Goal: Information Seeking & Learning: Learn about a topic

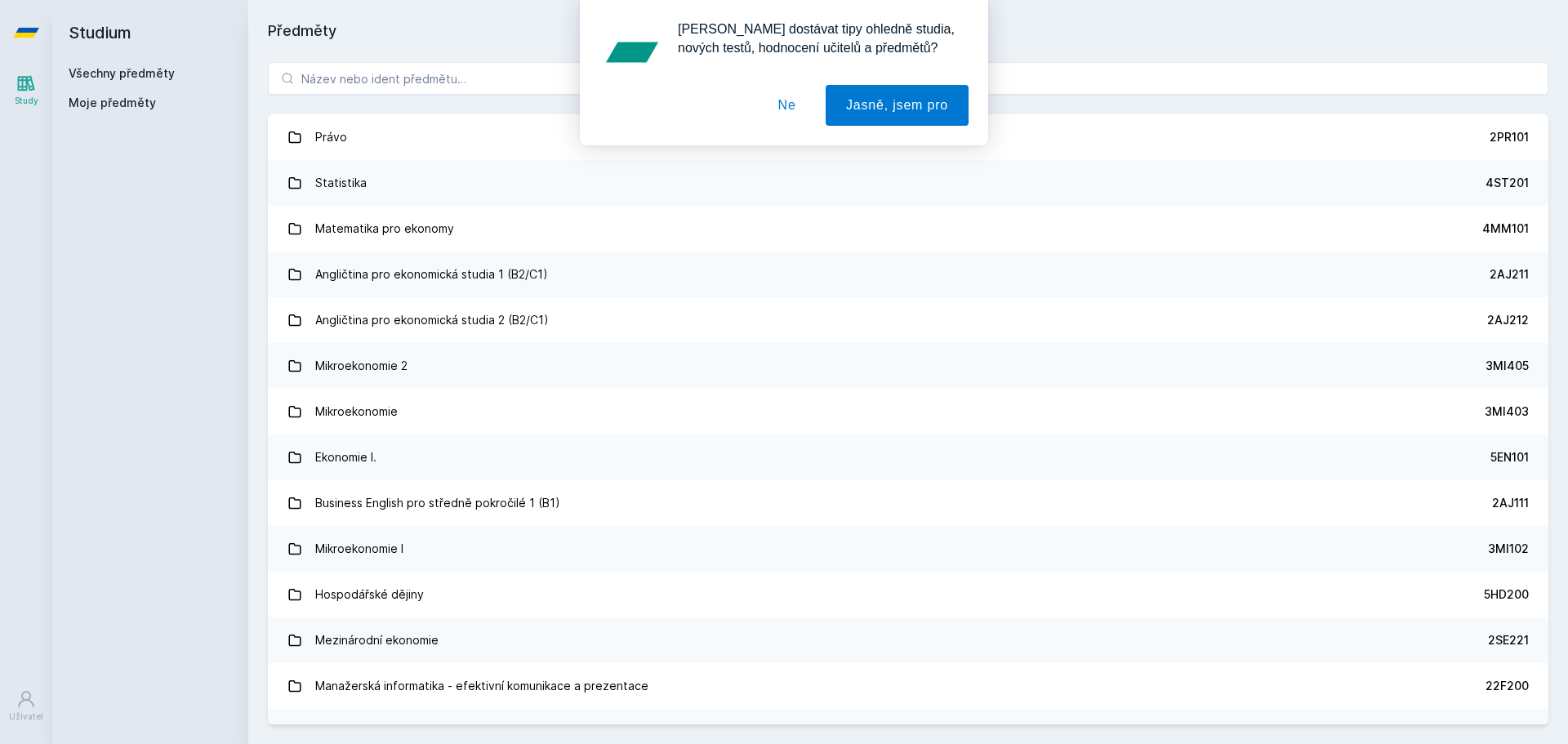
click at [348, 69] on div "[PERSON_NAME] dostávat tipy ohledně studia, nových testů, hodnocení učitelů a p…" at bounding box center [784, 73] width 1568 height 146
click at [364, 88] on div "[PERSON_NAME] dostávat tipy ohledně studia, nových testů, hodnocení učitelů a p…" at bounding box center [784, 73] width 1568 height 146
drag, startPoint x: 376, startPoint y: 79, endPoint x: 433, endPoint y: 82, distance: 57.1
click at [381, 79] on div "[PERSON_NAME] dostávat tipy ohledně studia, nových testů, hodnocení učitelů a p…" at bounding box center [784, 73] width 1568 height 146
click at [794, 103] on button "Ne" at bounding box center [787, 105] width 58 height 41
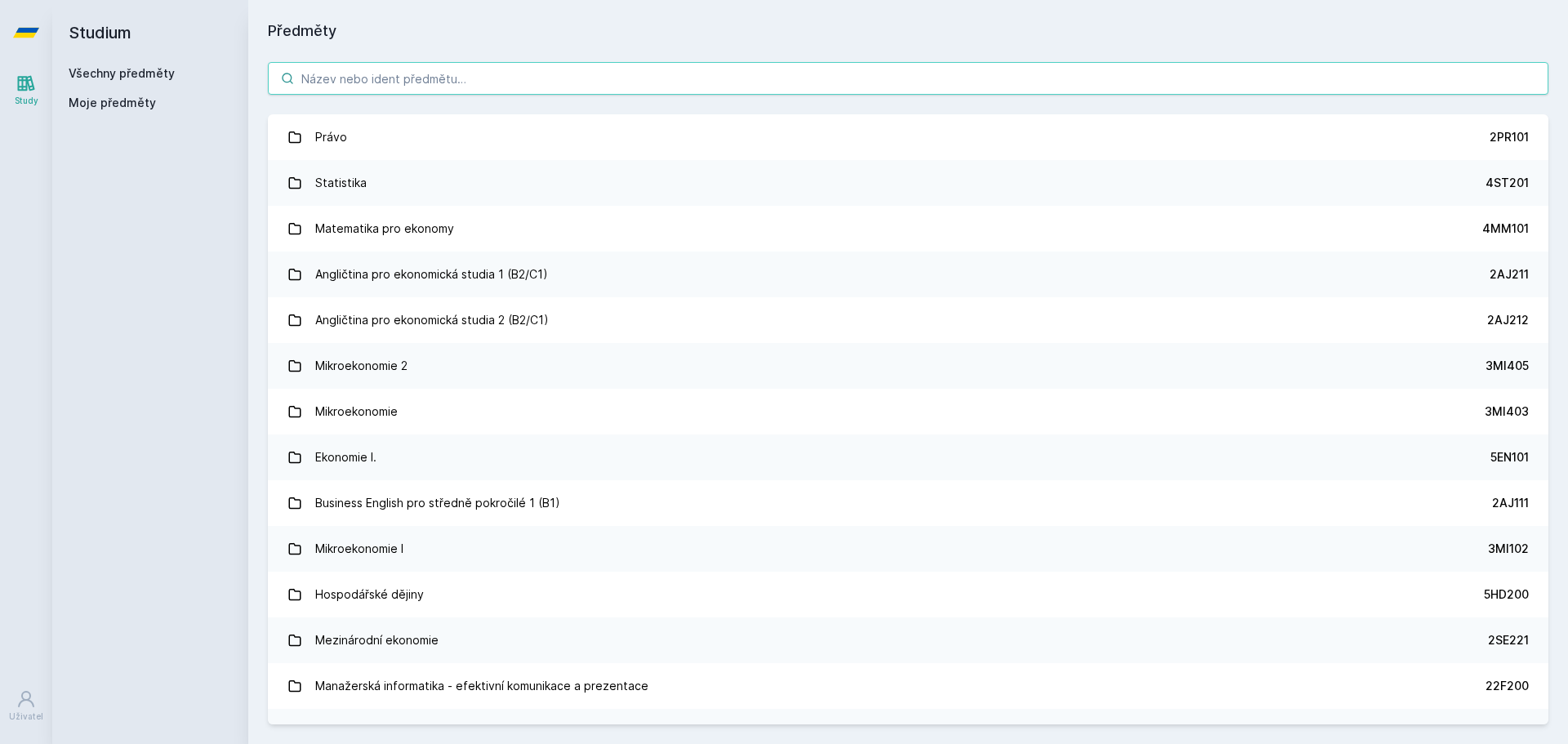
click at [371, 74] on input "search" at bounding box center [908, 78] width 1281 height 33
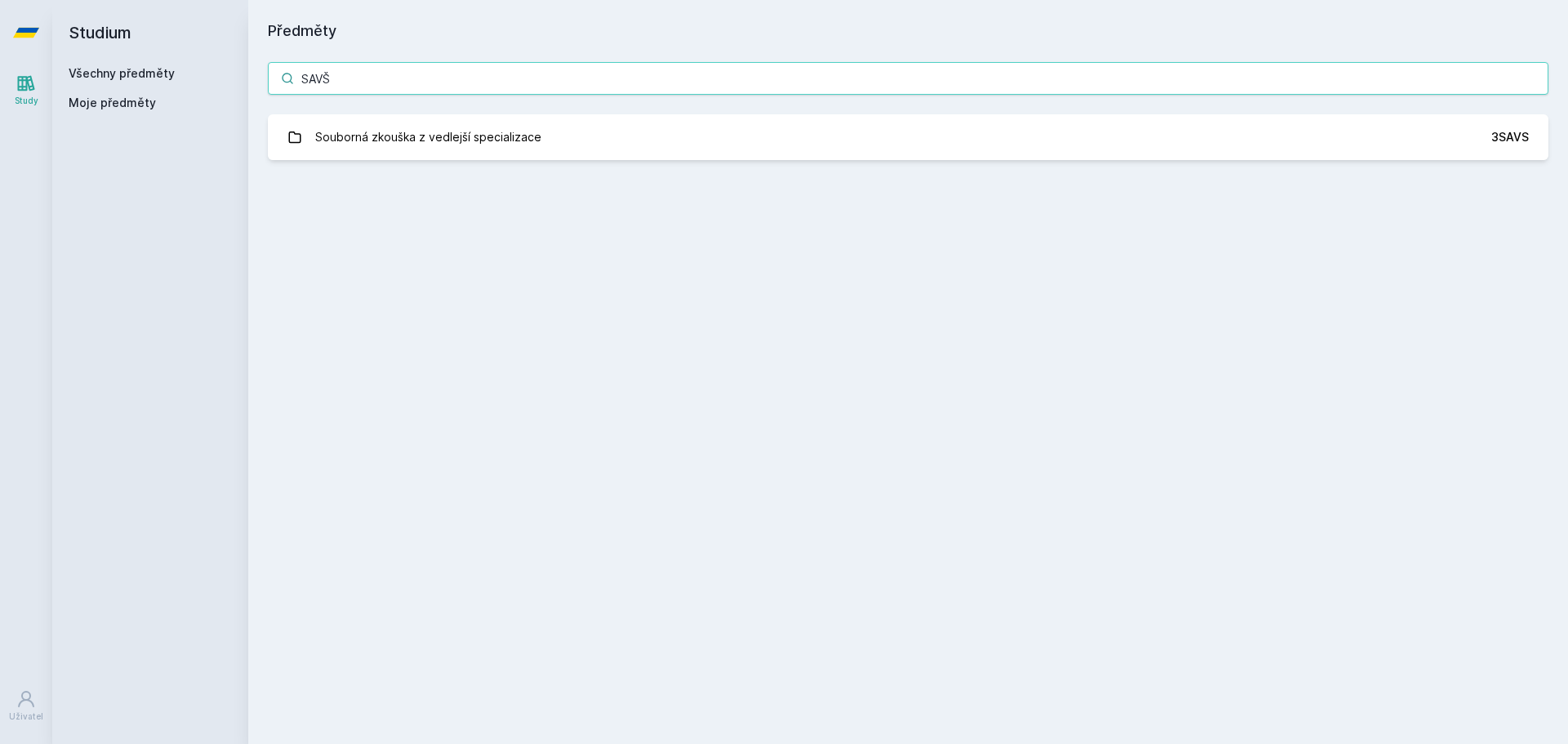
type input "SAVŠ"
drag, startPoint x: 353, startPoint y: 80, endPoint x: 137, endPoint y: 75, distance: 216.1
click at [137, 75] on div "Studium Všechny předměty Moje předměty Předměty SAVŠ Souborná zkouška z vedlejš…" at bounding box center [810, 372] width 1516 height 744
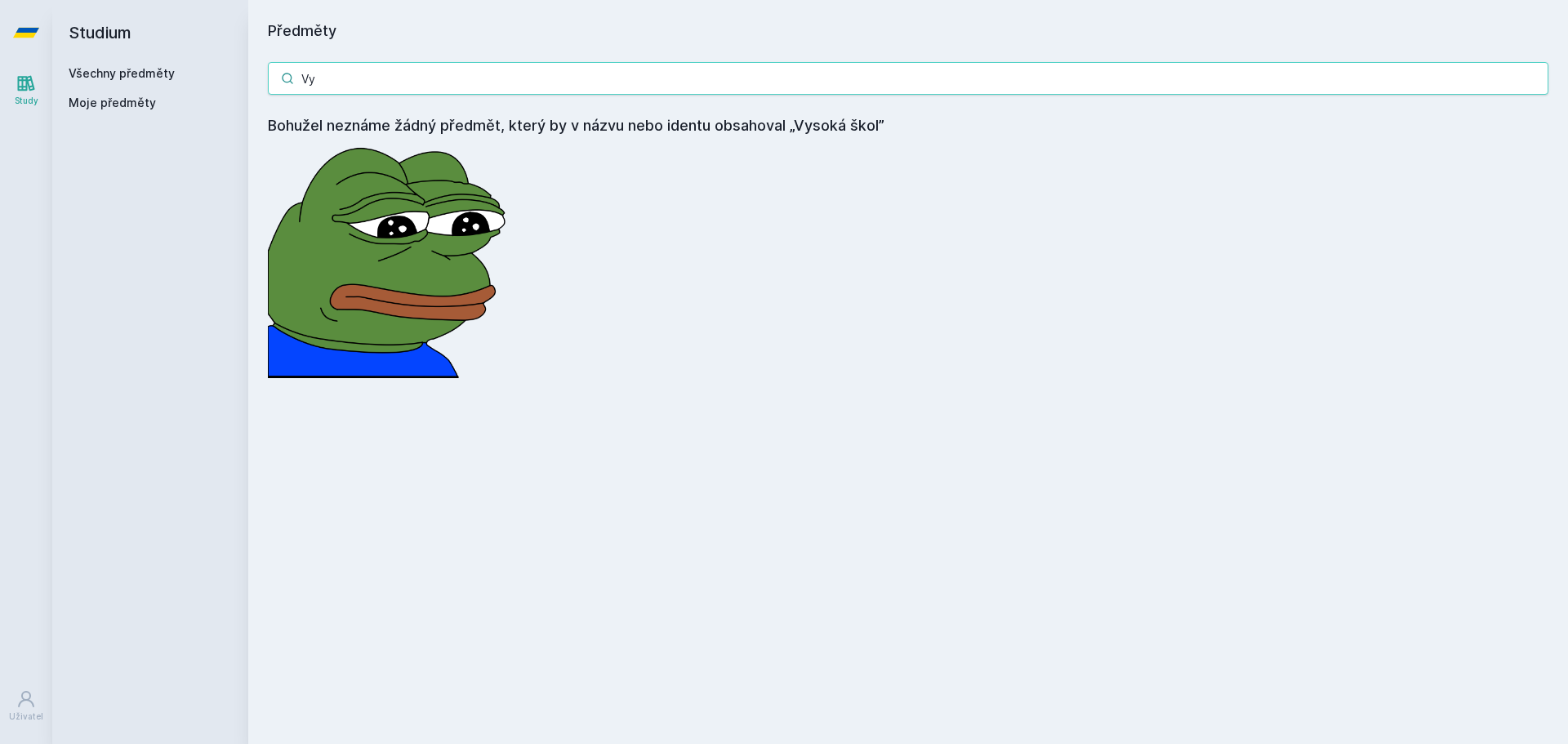
type input "V"
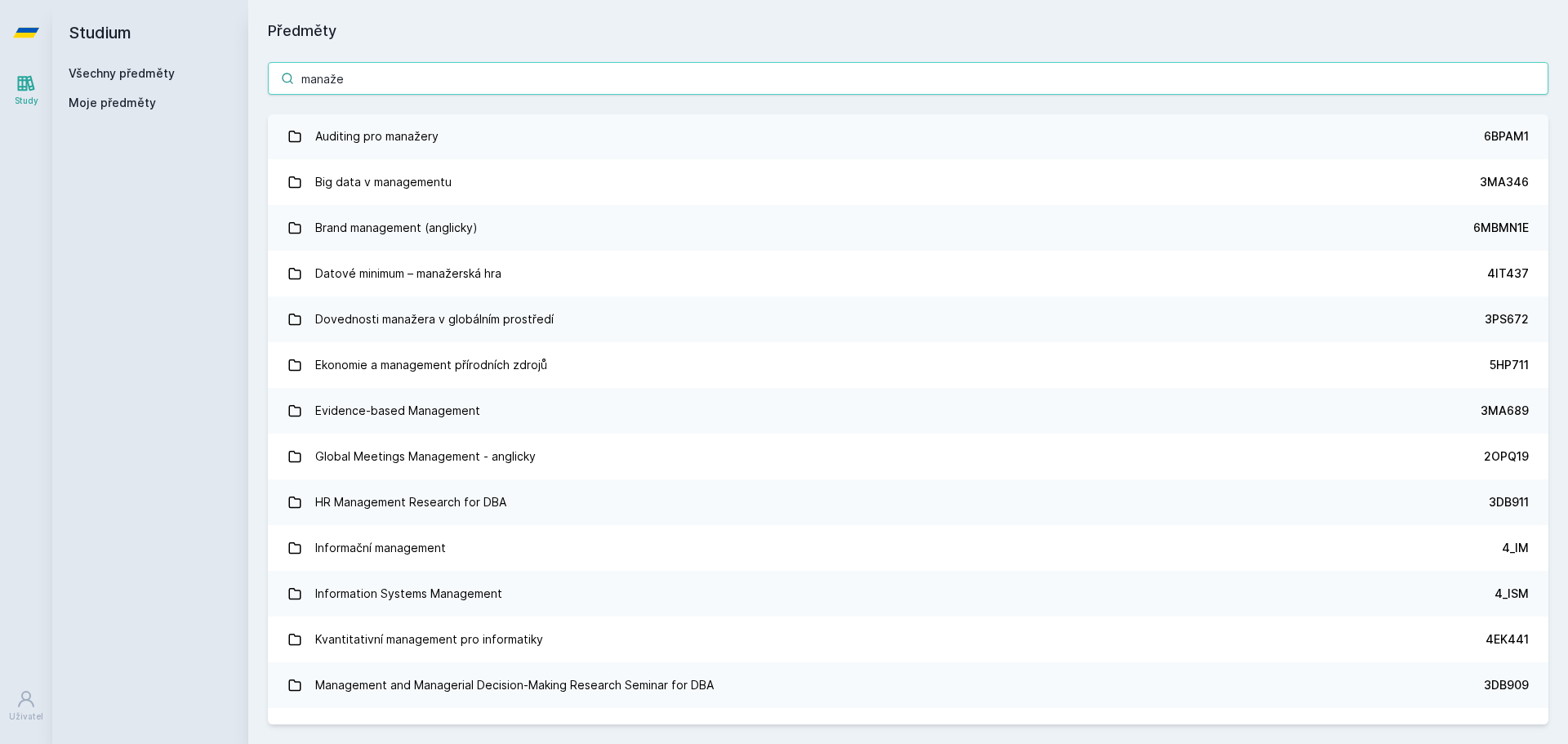
scroll to position [4055, 0]
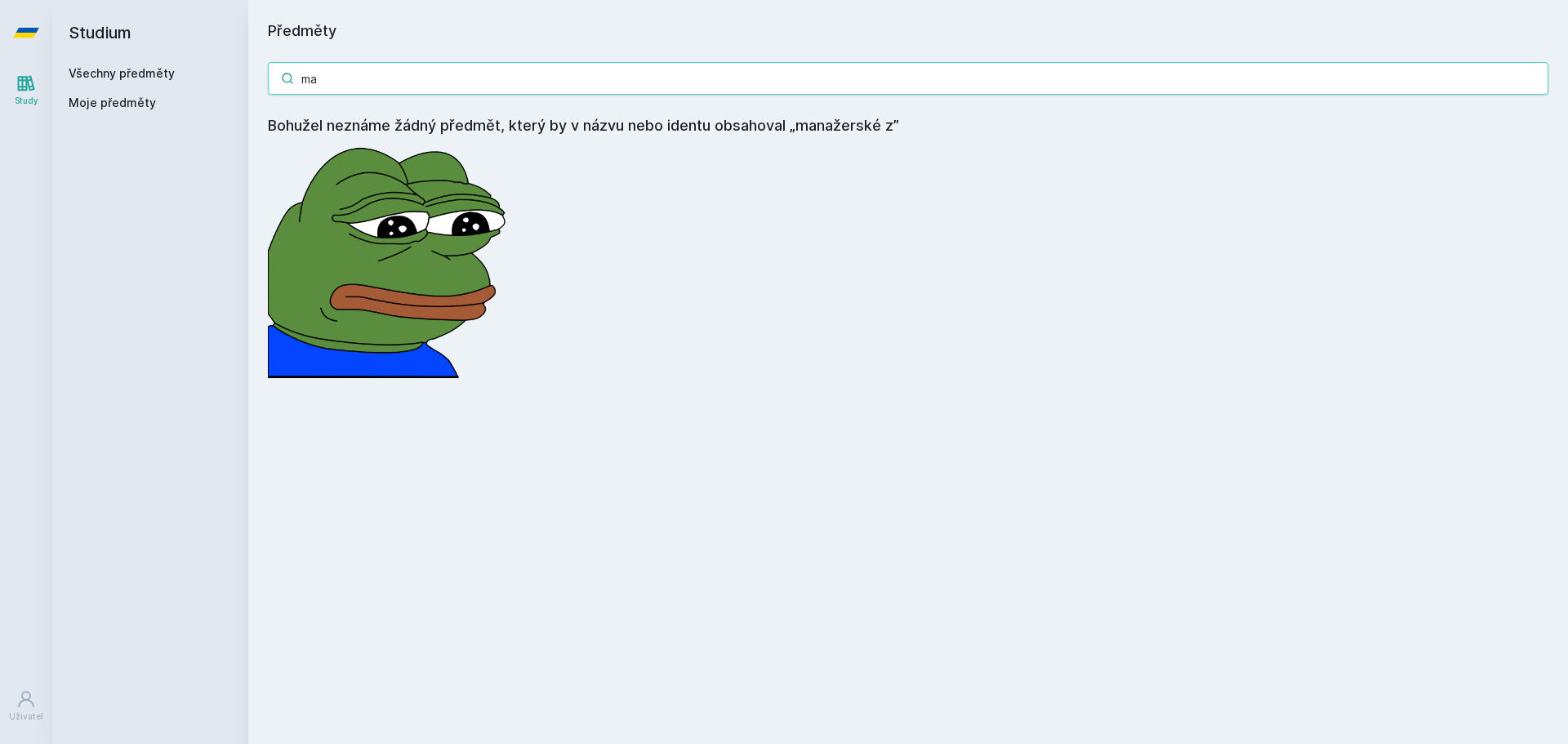
type input "m"
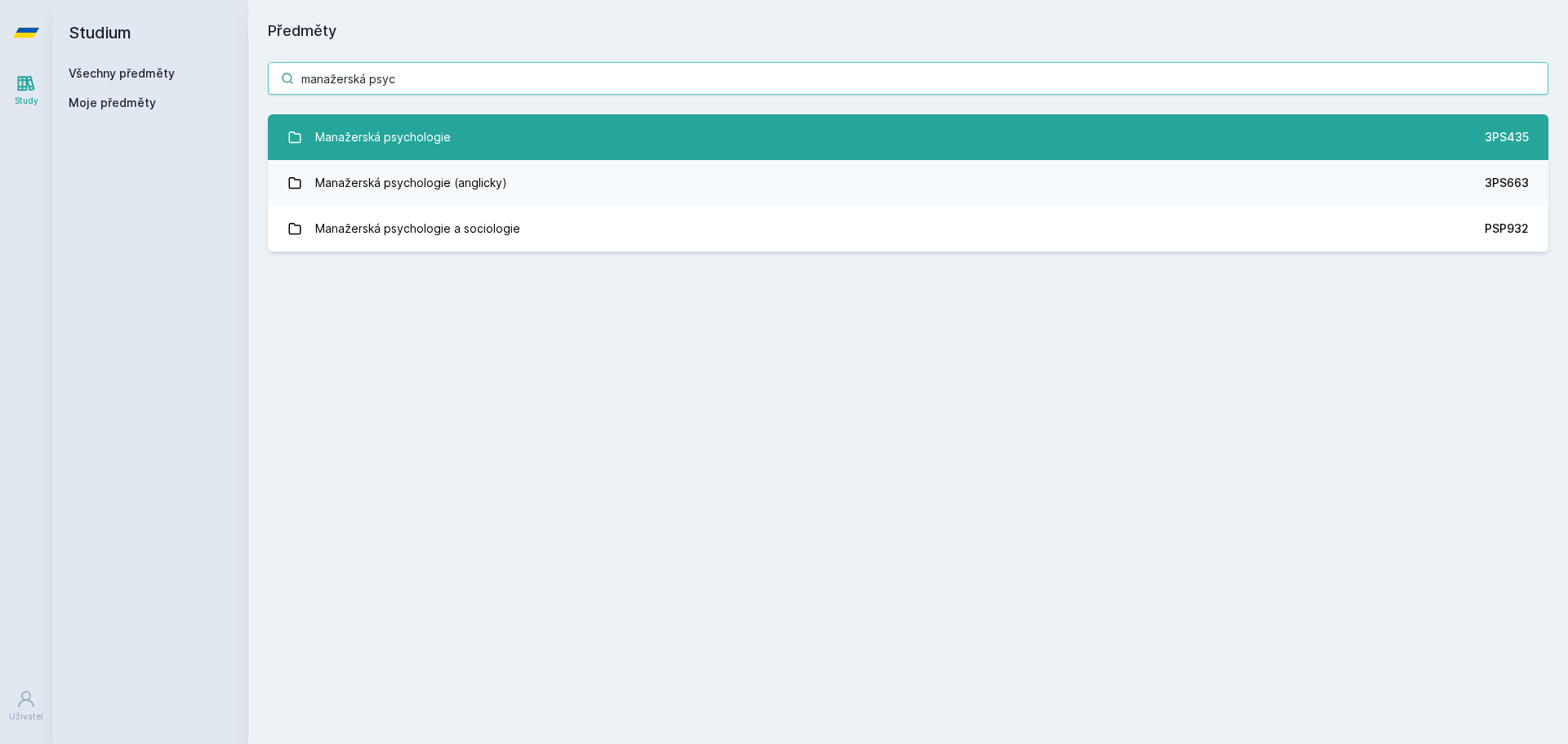
type input "manažerská psyc"
click at [443, 147] on div "Manažerská psychologie" at bounding box center [383, 137] width 136 height 33
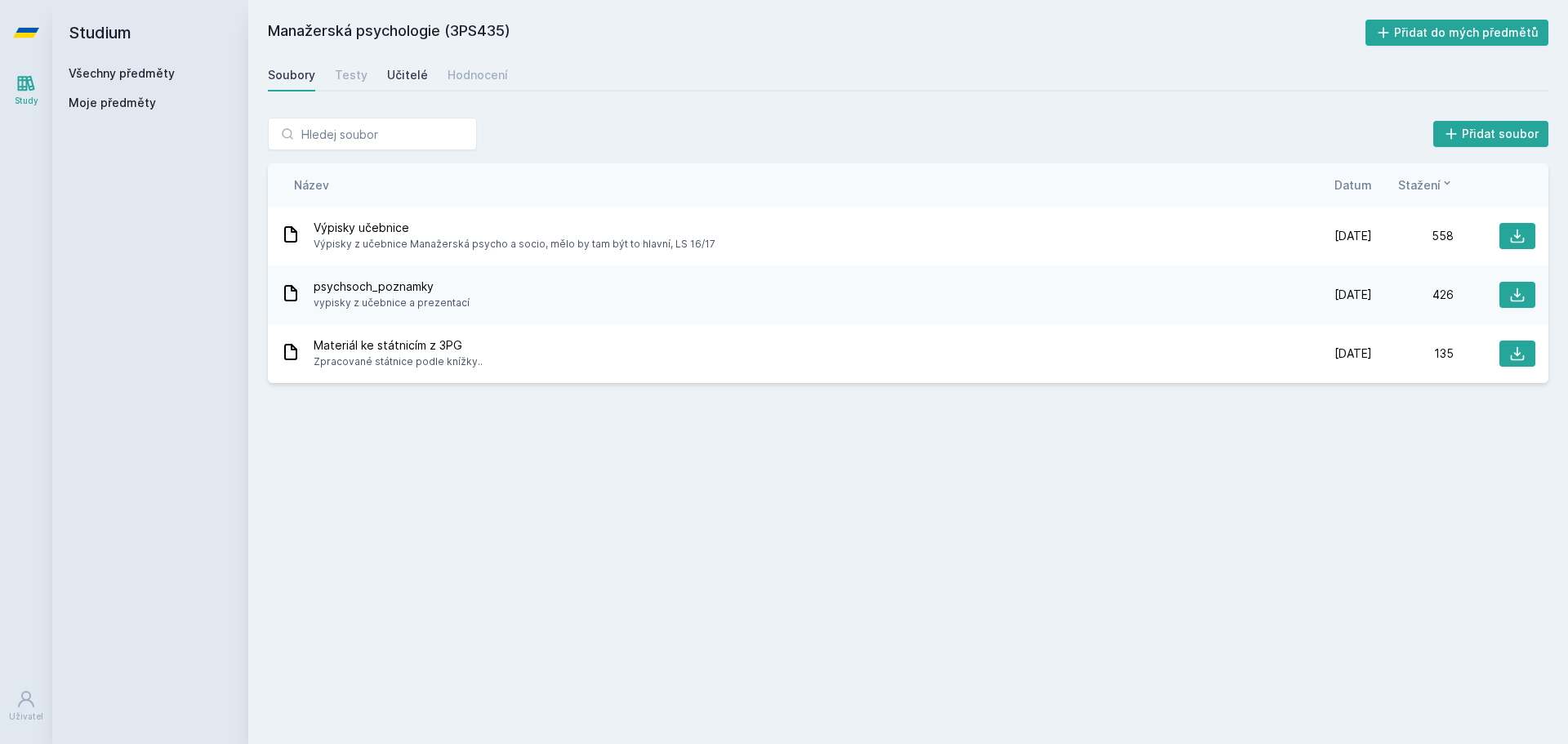
click at [406, 80] on div "Učitelé" at bounding box center [408, 75] width 41 height 16
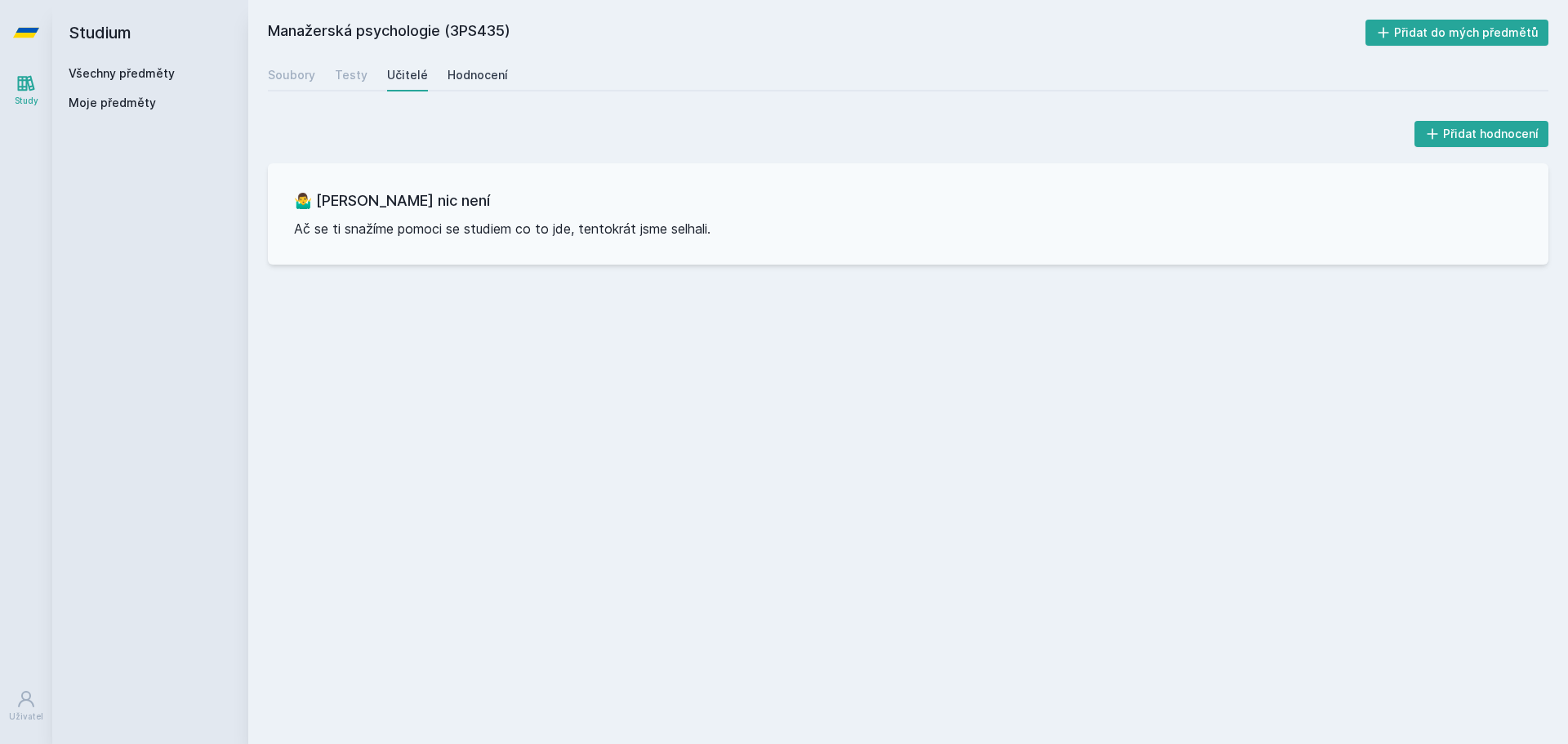
click at [475, 70] on div "Hodnocení" at bounding box center [477, 75] width 60 height 16
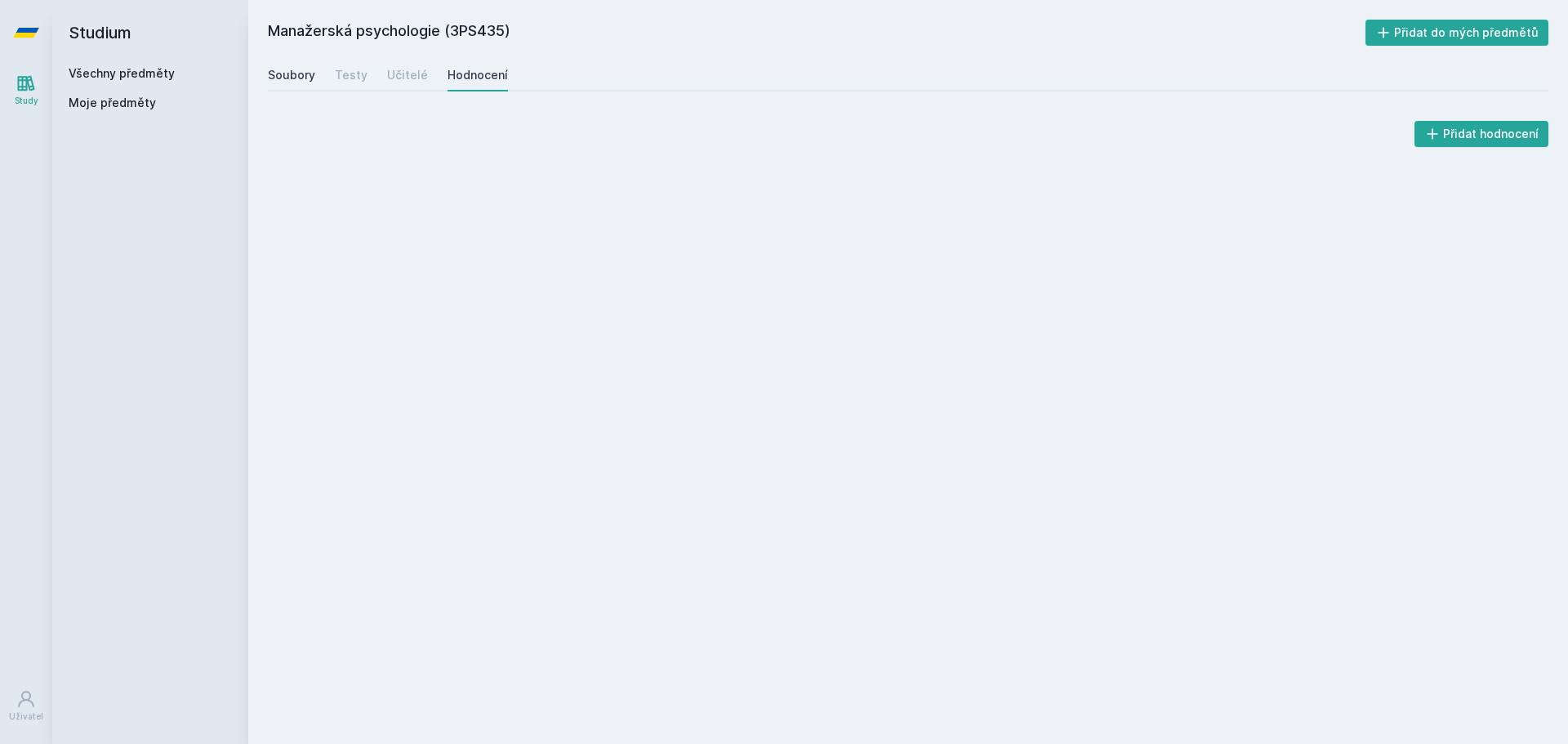
click at [297, 77] on div "Soubory" at bounding box center [292, 75] width 47 height 16
